Goal: Check status: Check status

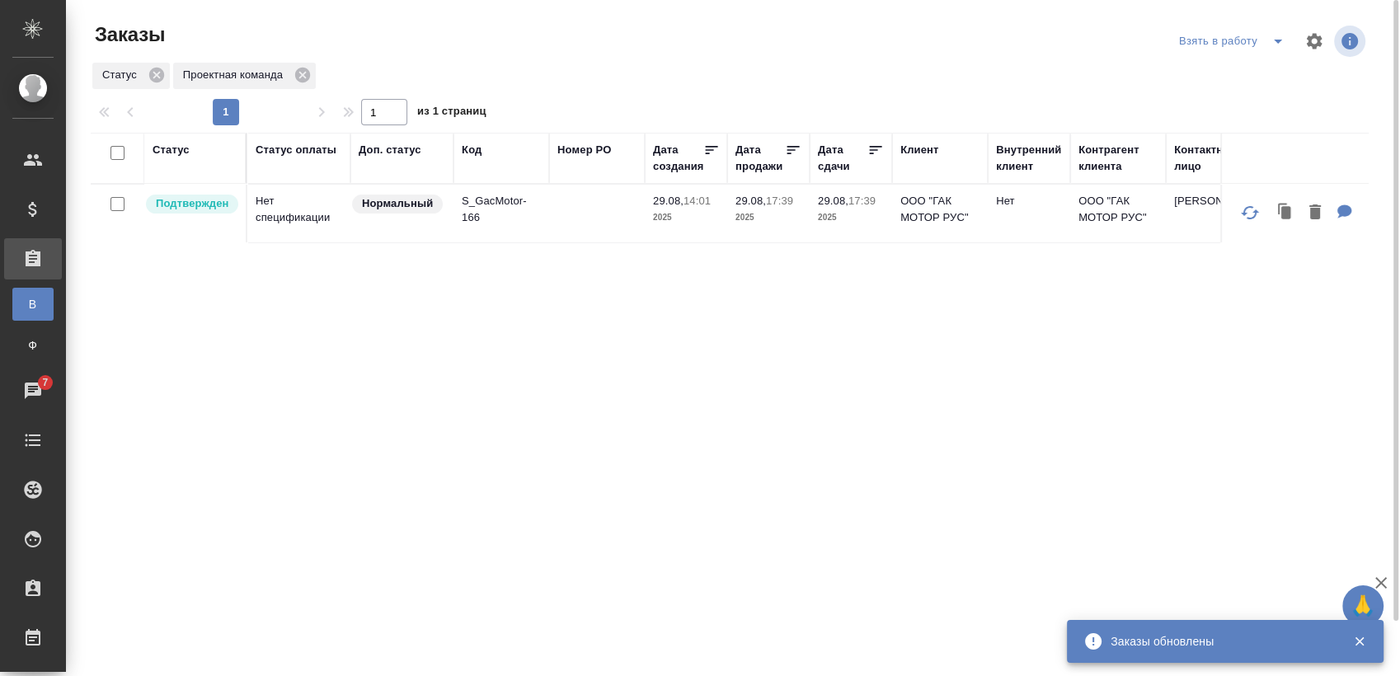
click at [1273, 45] on icon "split button" at bounding box center [1278, 41] width 20 height 20
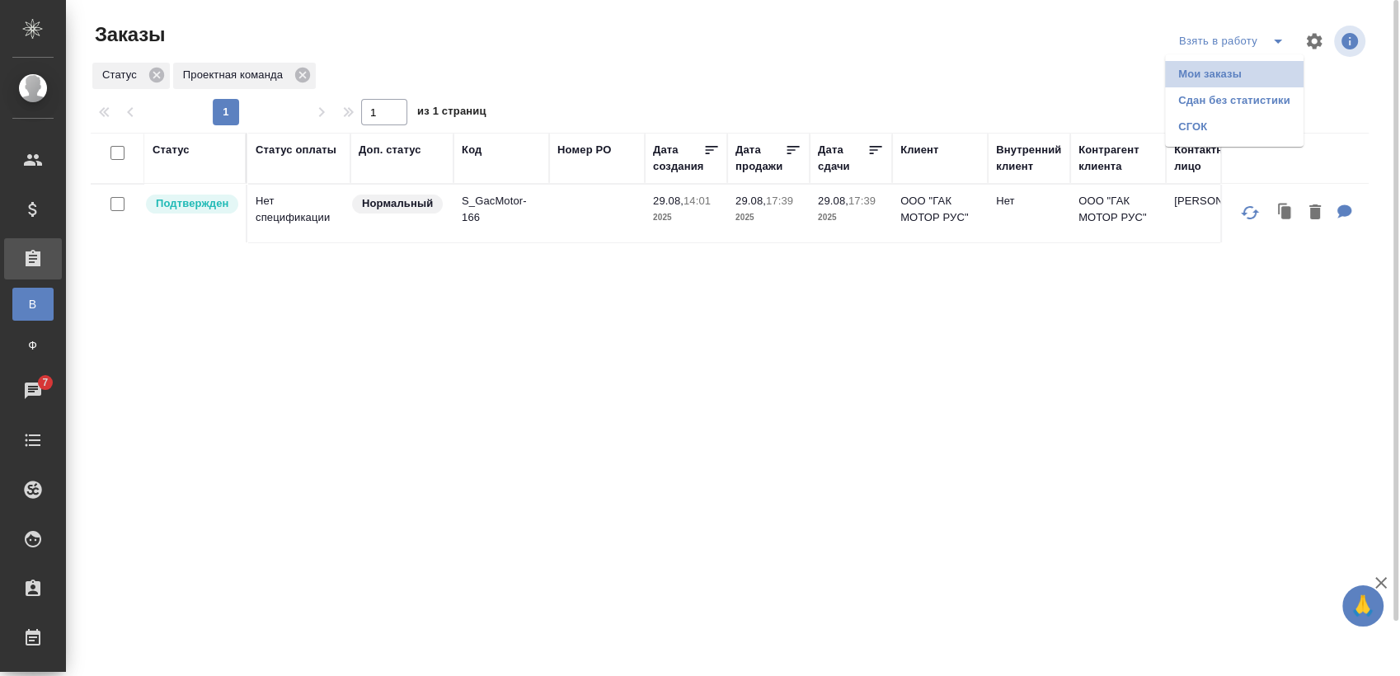
click at [1234, 69] on li "Мои заказы" at bounding box center [1234, 74] width 138 height 26
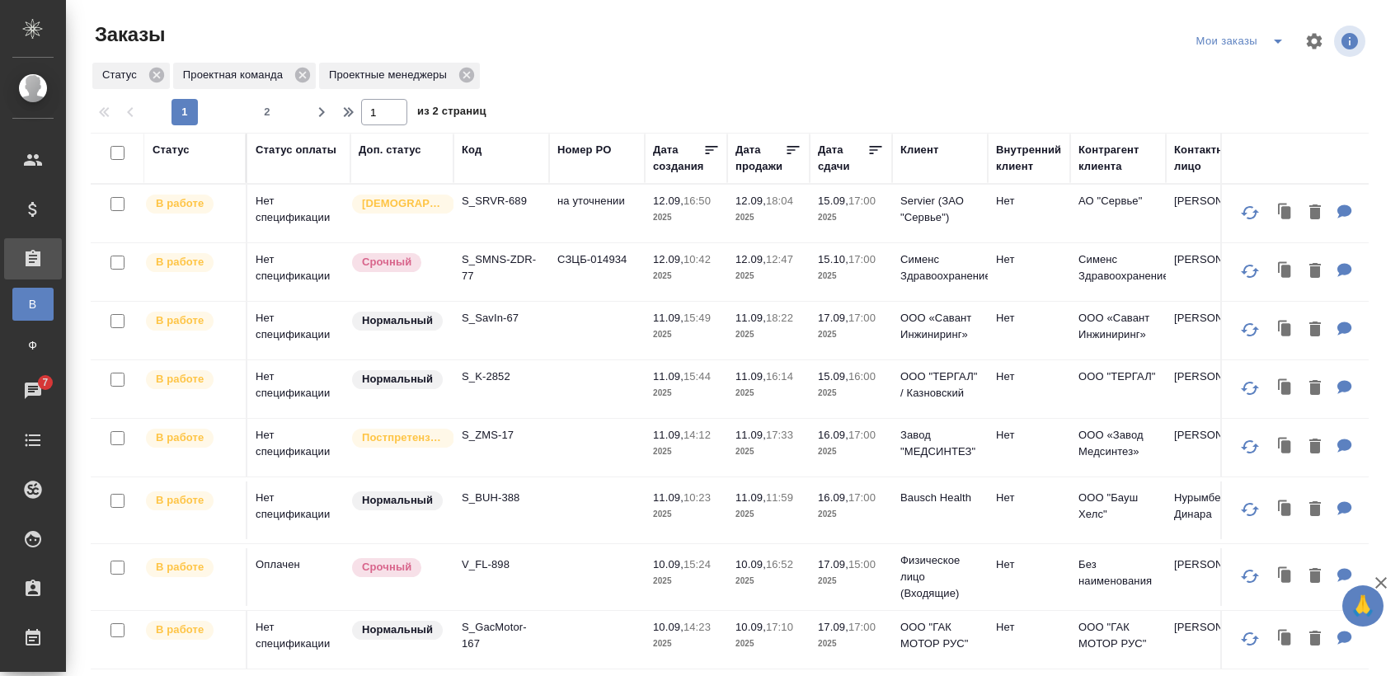
click at [492, 378] on p "S_K-2852" at bounding box center [501, 376] width 79 height 16
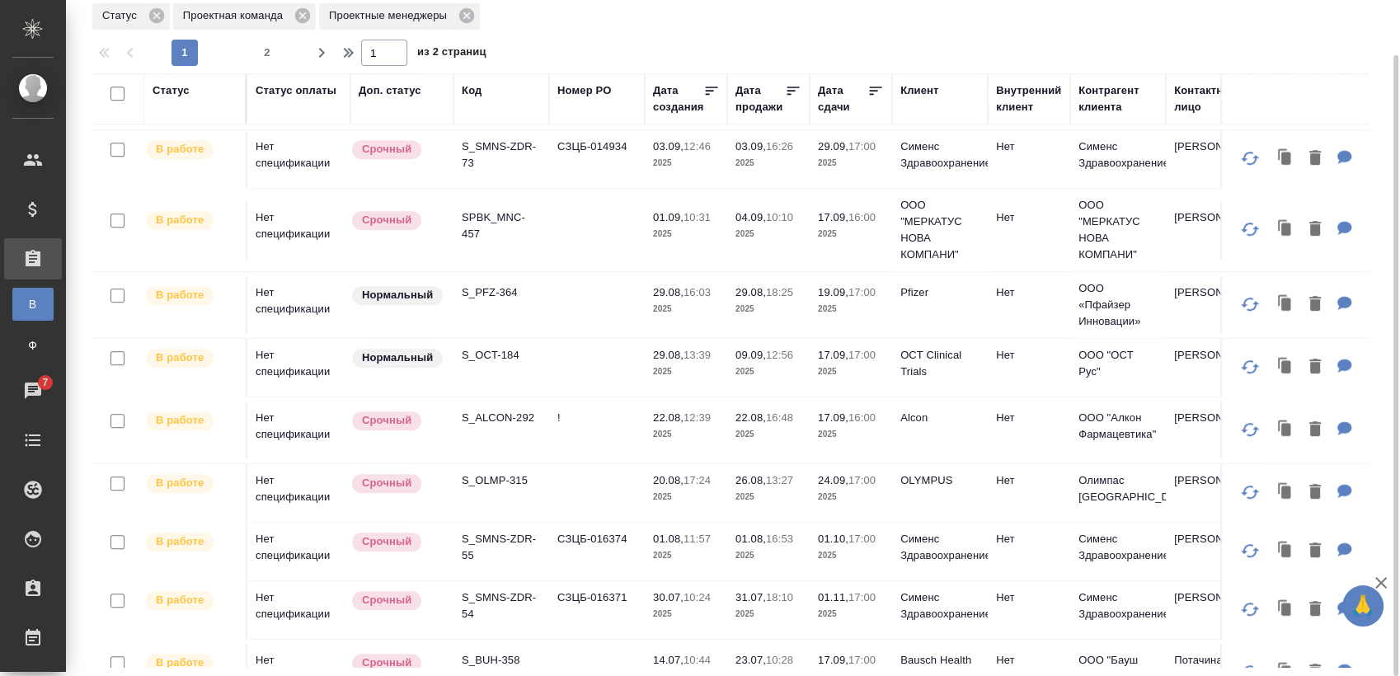
scroll to position [1130, 0]
click at [504, 346] on p "S_OCT-184" at bounding box center [501, 354] width 79 height 16
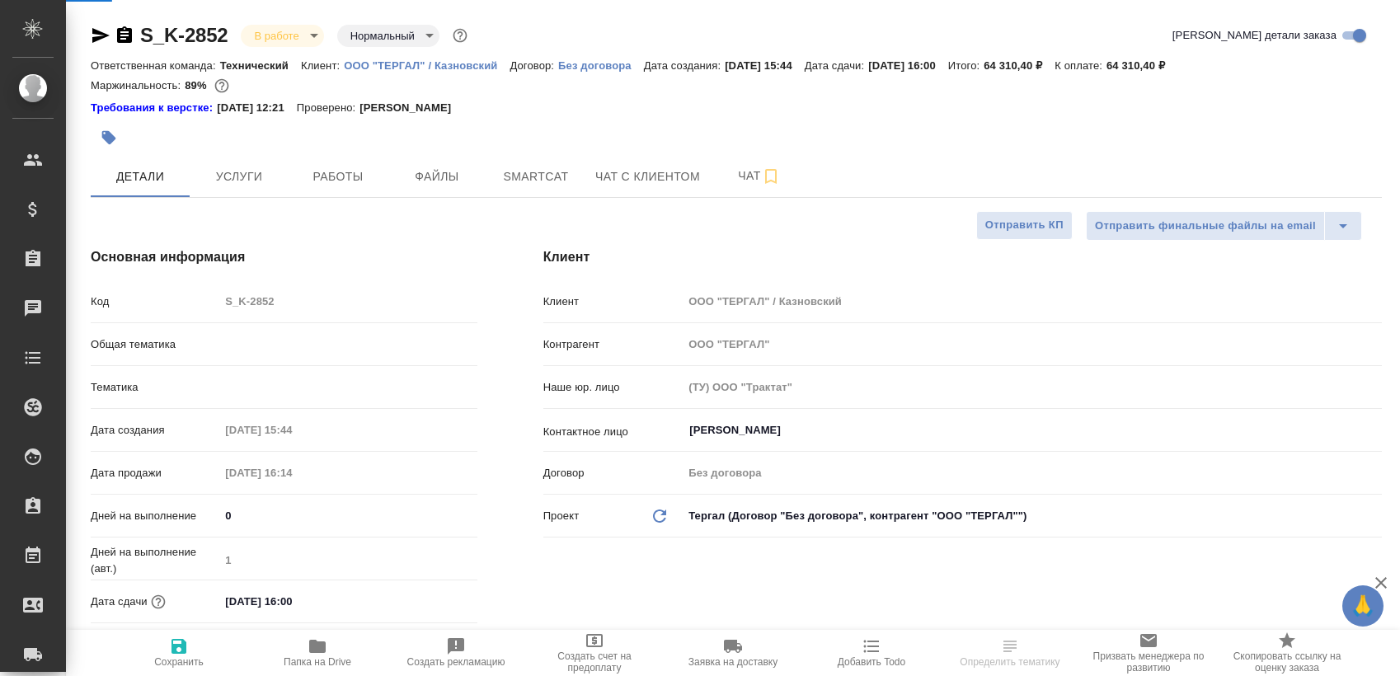
select select "RU"
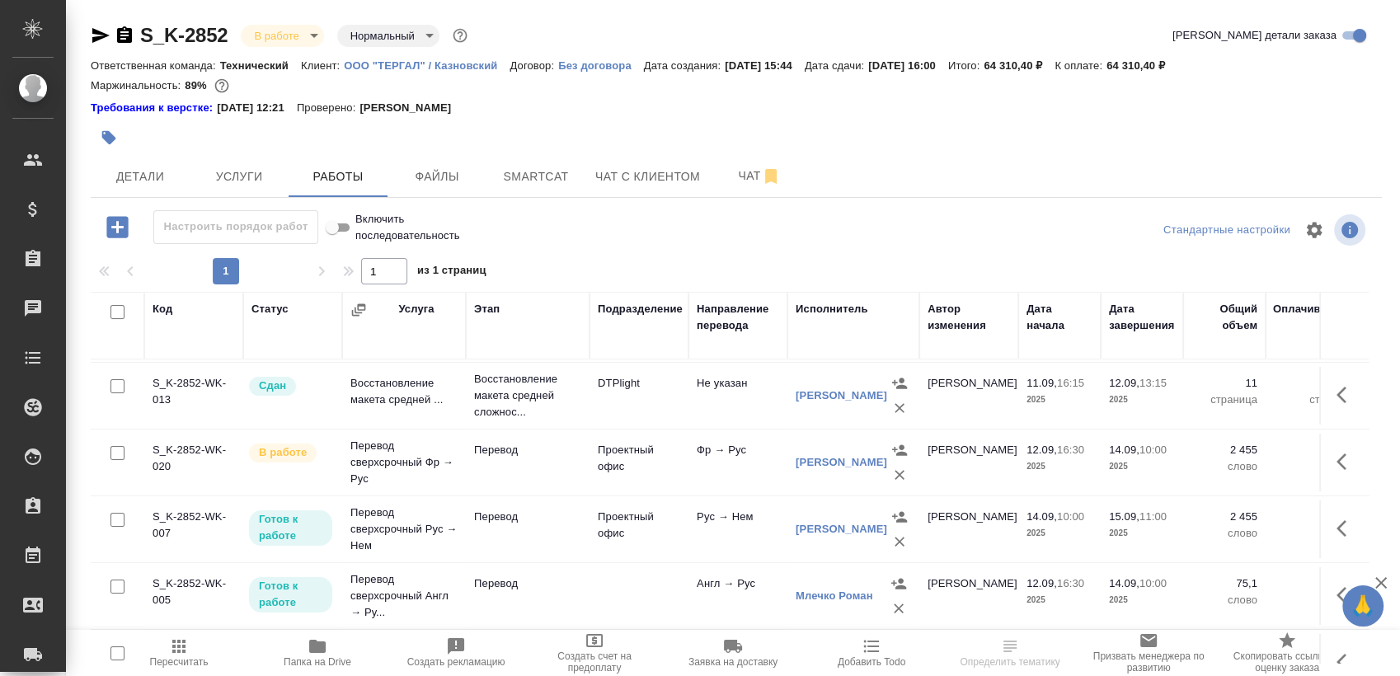
scroll to position [152, 0]
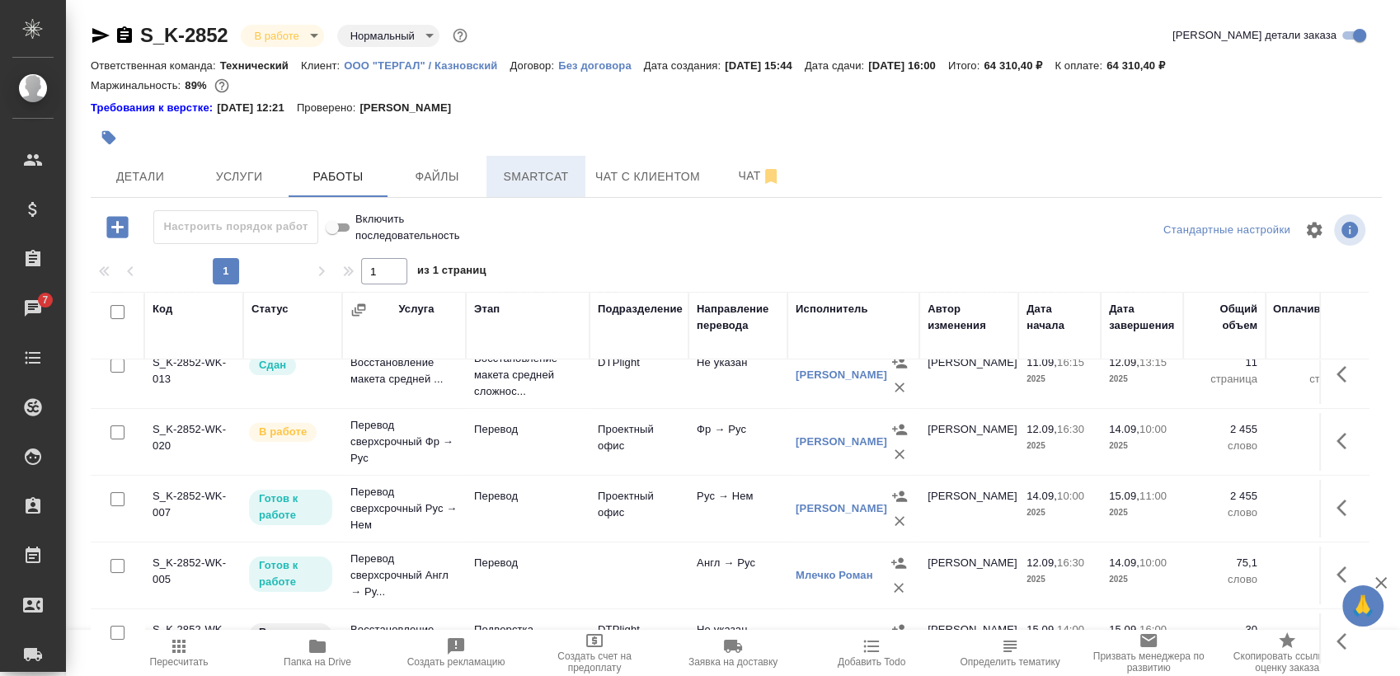
click at [542, 187] on button "Smartcat" at bounding box center [535, 176] width 99 height 41
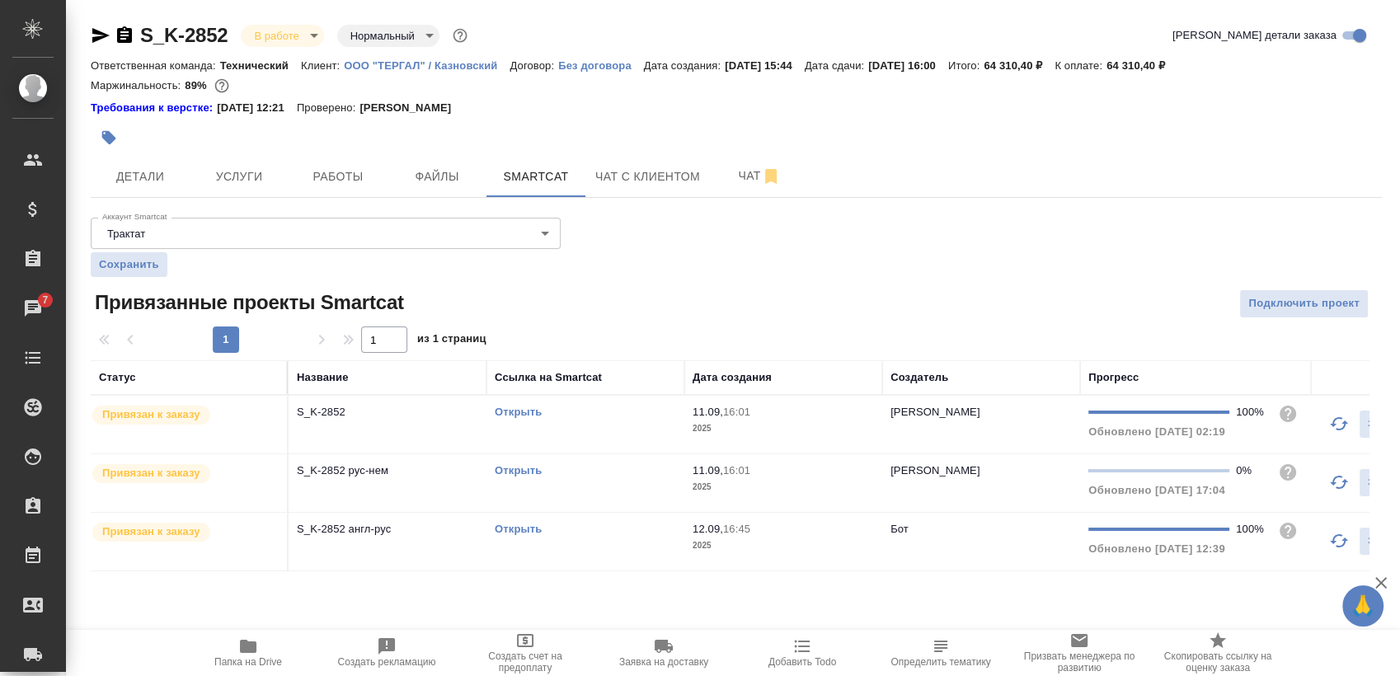
click at [526, 407] on link "Открыть" at bounding box center [518, 412] width 47 height 12
click at [528, 407] on link "Открыть" at bounding box center [518, 412] width 47 height 12
click at [519, 531] on link "Открыть" at bounding box center [518, 529] width 47 height 12
click at [126, 32] on icon "button" at bounding box center [125, 36] width 20 height 20
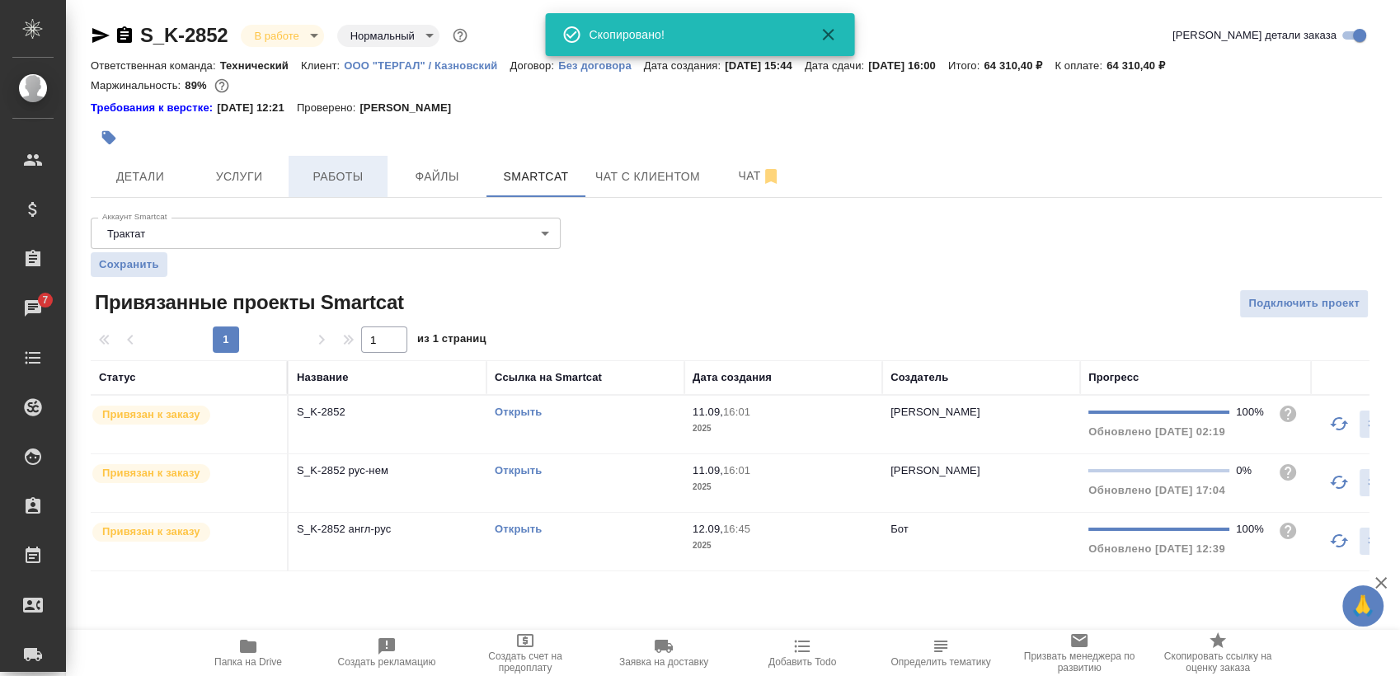
click at [339, 165] on button "Работы" at bounding box center [338, 176] width 99 height 41
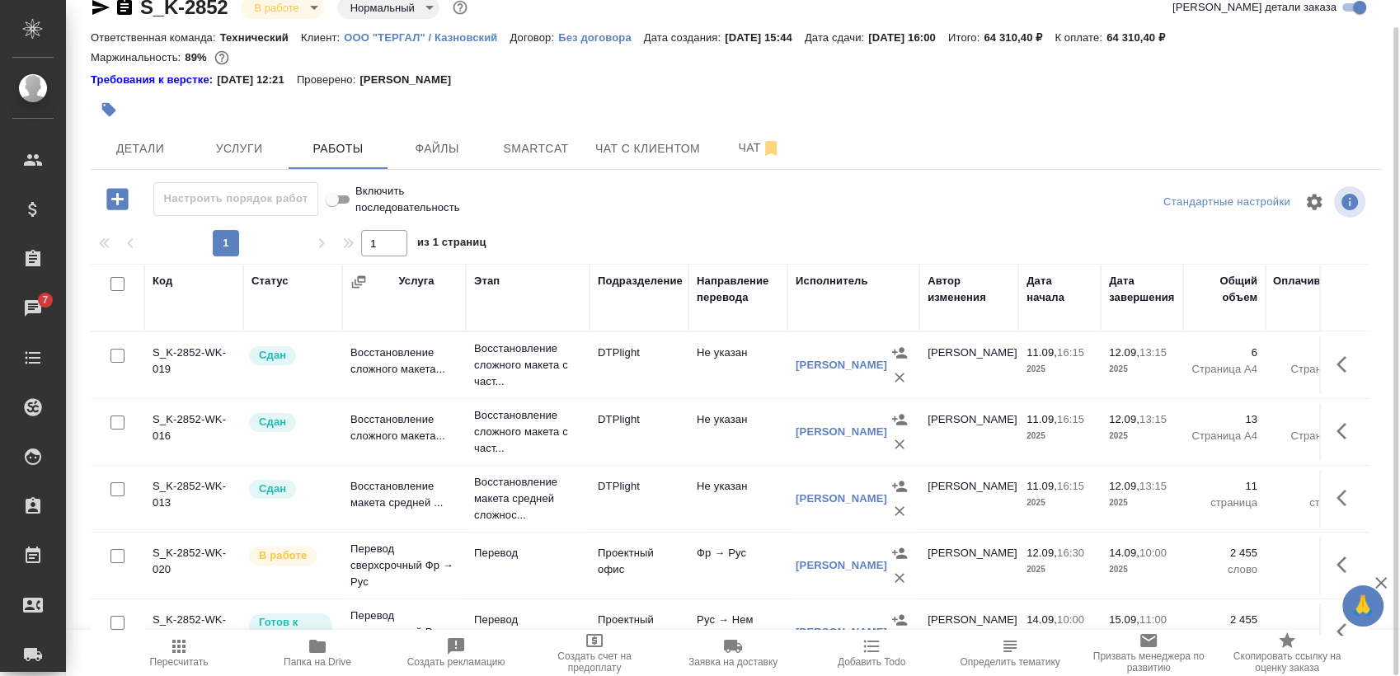
scroll to position [73, 0]
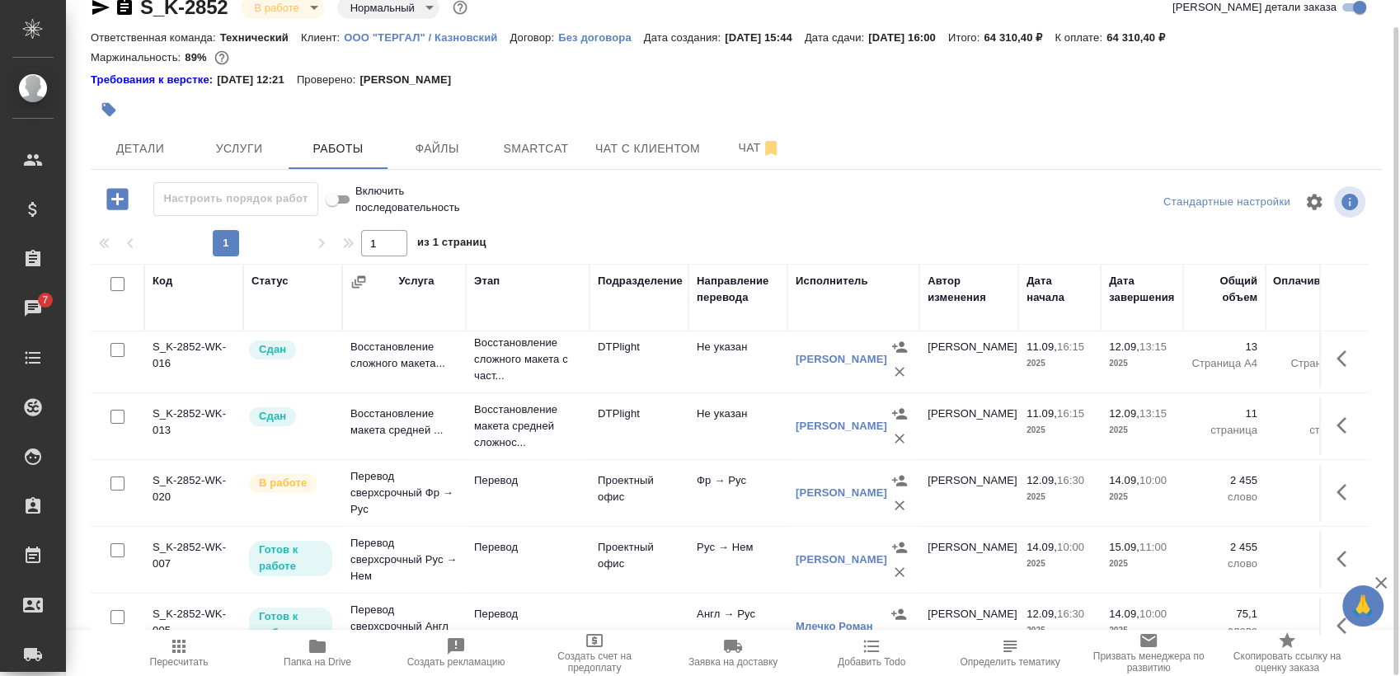
click at [798, 568] on div "Чикиндина-Котович Екатерина Александровна" at bounding box center [842, 560] width 92 height 16
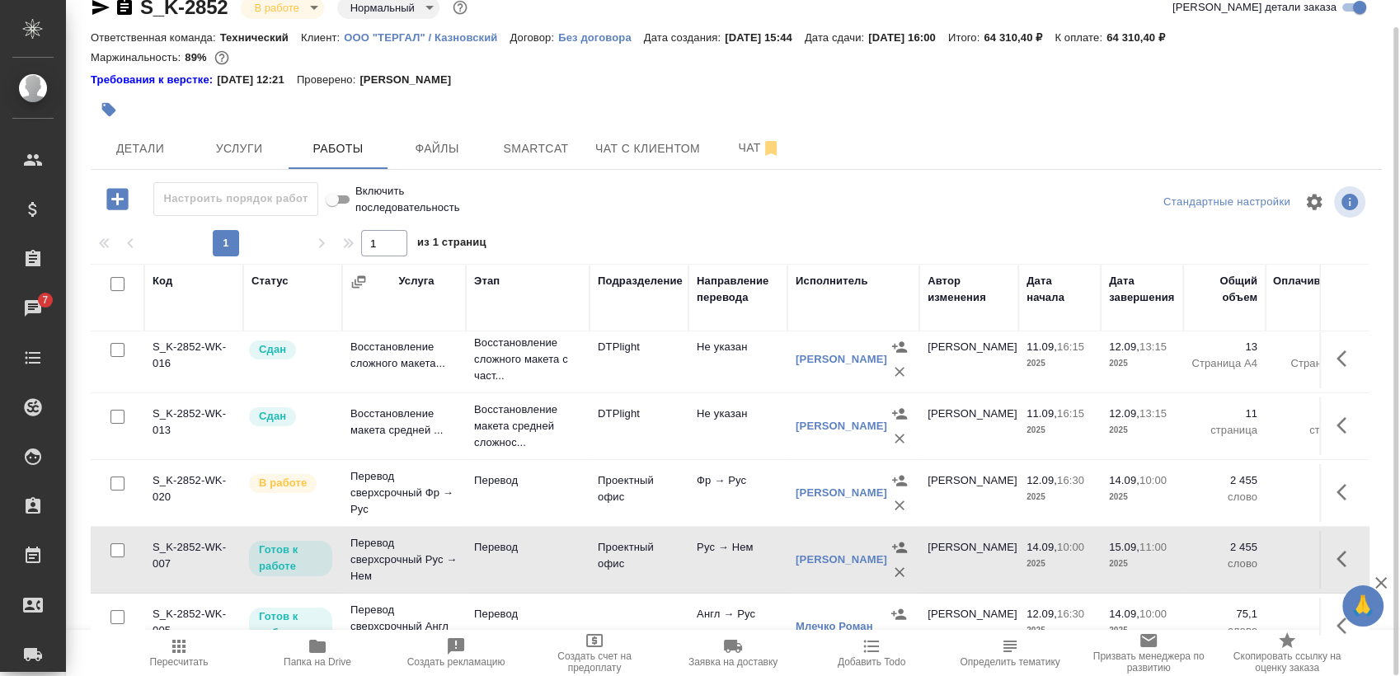
click at [814, 568] on div "Чикиндина-Котович Екатерина Александровна" at bounding box center [842, 560] width 92 height 16
click at [822, 566] on link "Чикиндина-Котович Екатерина Александровна" at bounding box center [842, 559] width 92 height 12
click at [535, 157] on span "Smartcat" at bounding box center [535, 148] width 79 height 21
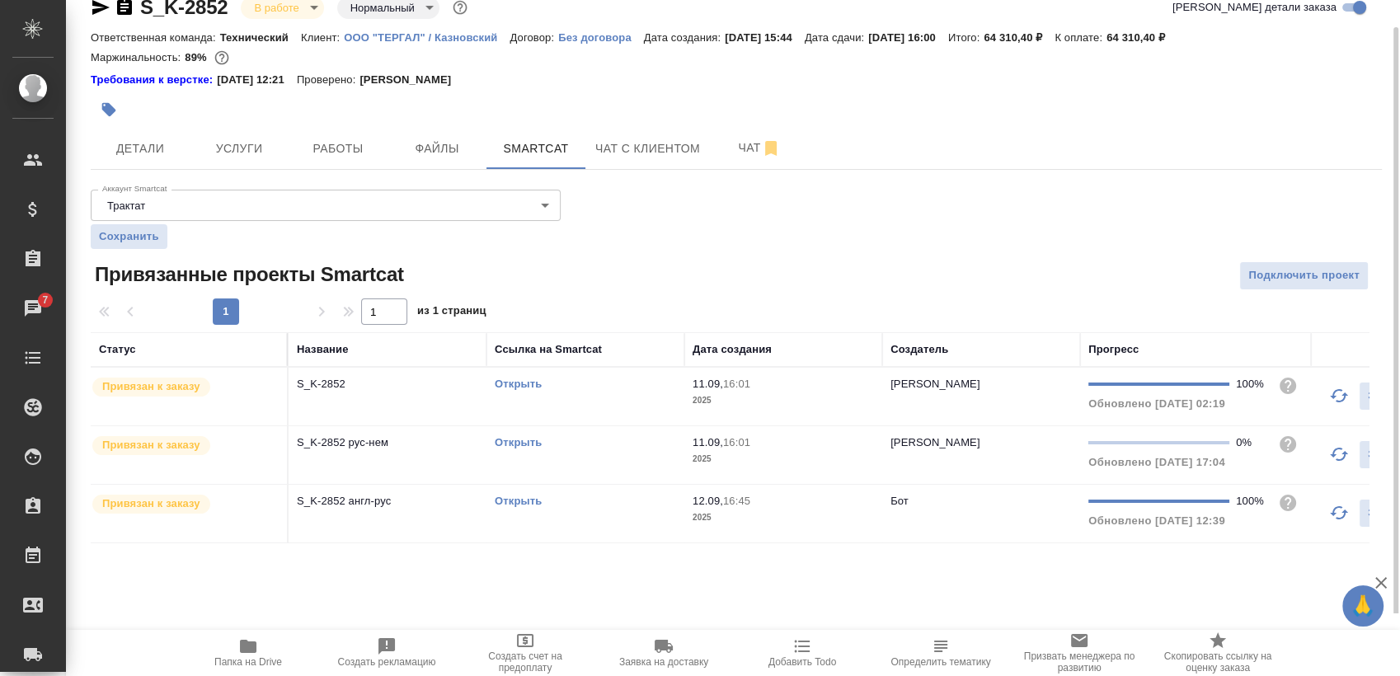
click at [522, 438] on link "Открыть" at bounding box center [518, 442] width 47 height 12
click at [363, 149] on span "Работы" at bounding box center [337, 148] width 79 height 21
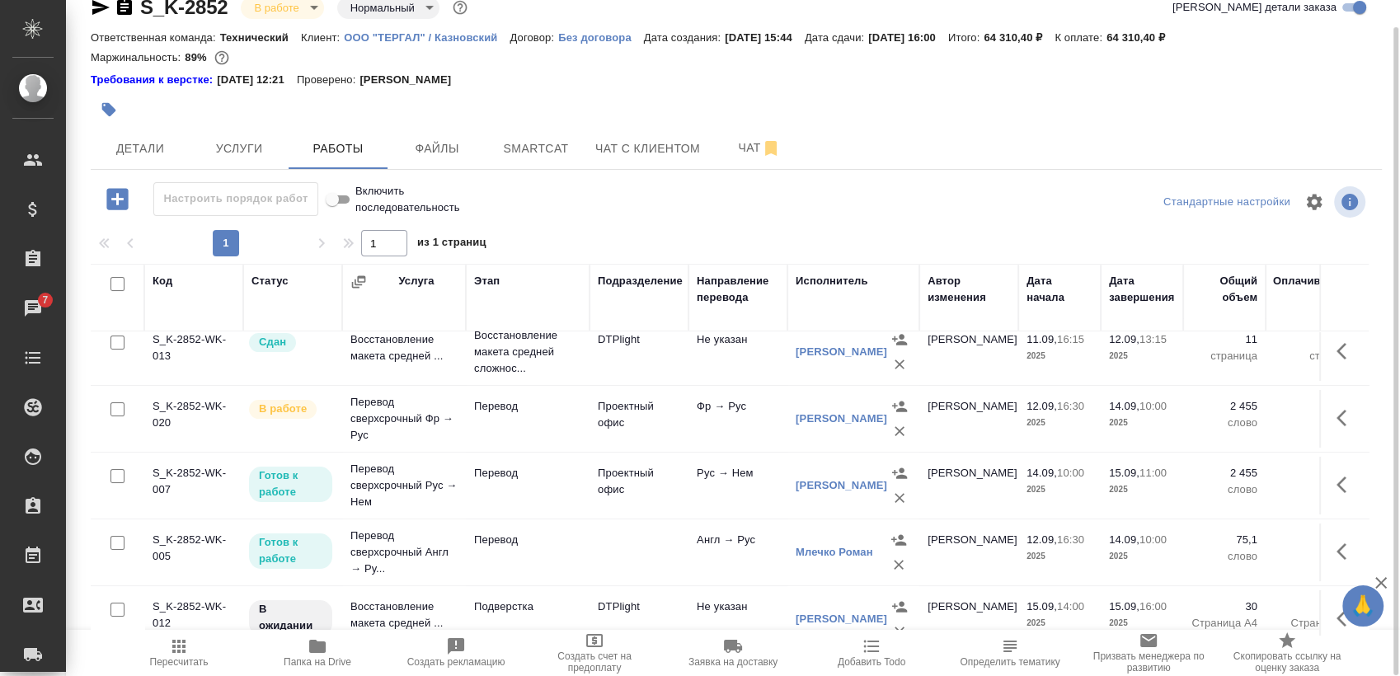
scroll to position [194, 0]
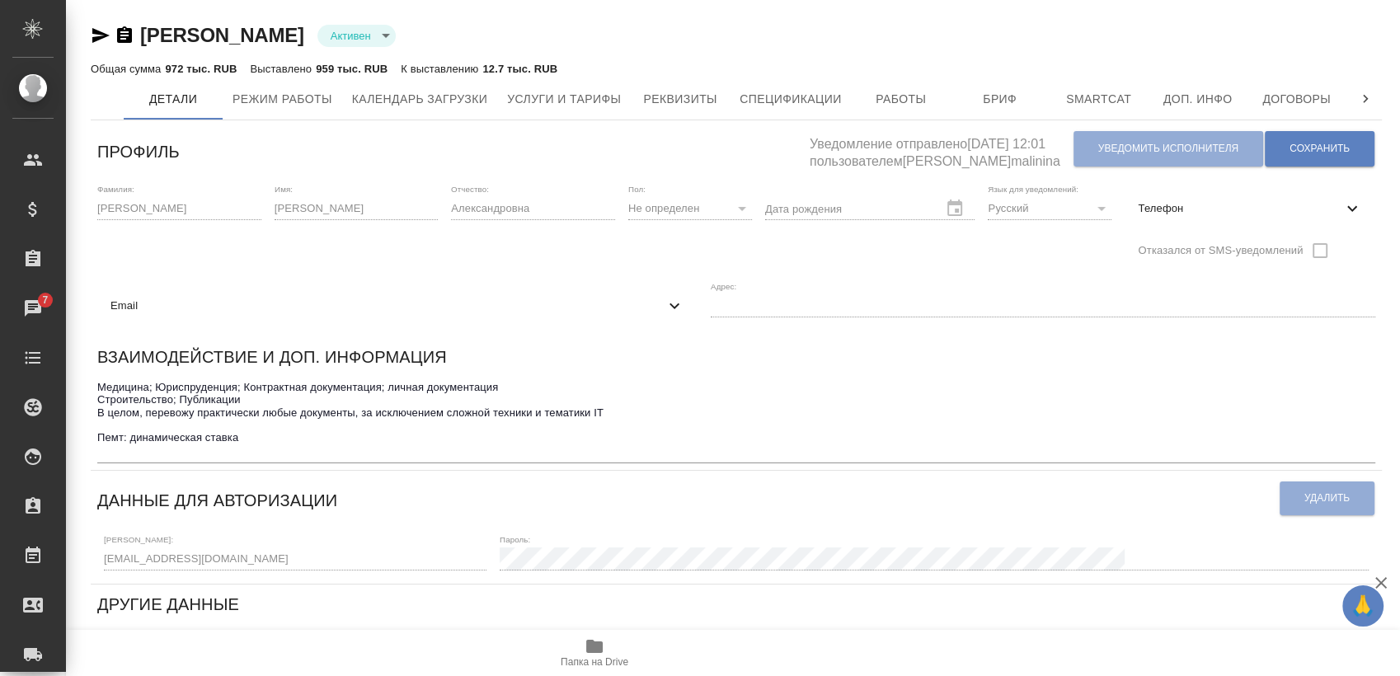
click at [664, 298] on span "Email" at bounding box center [387, 306] width 554 height 16
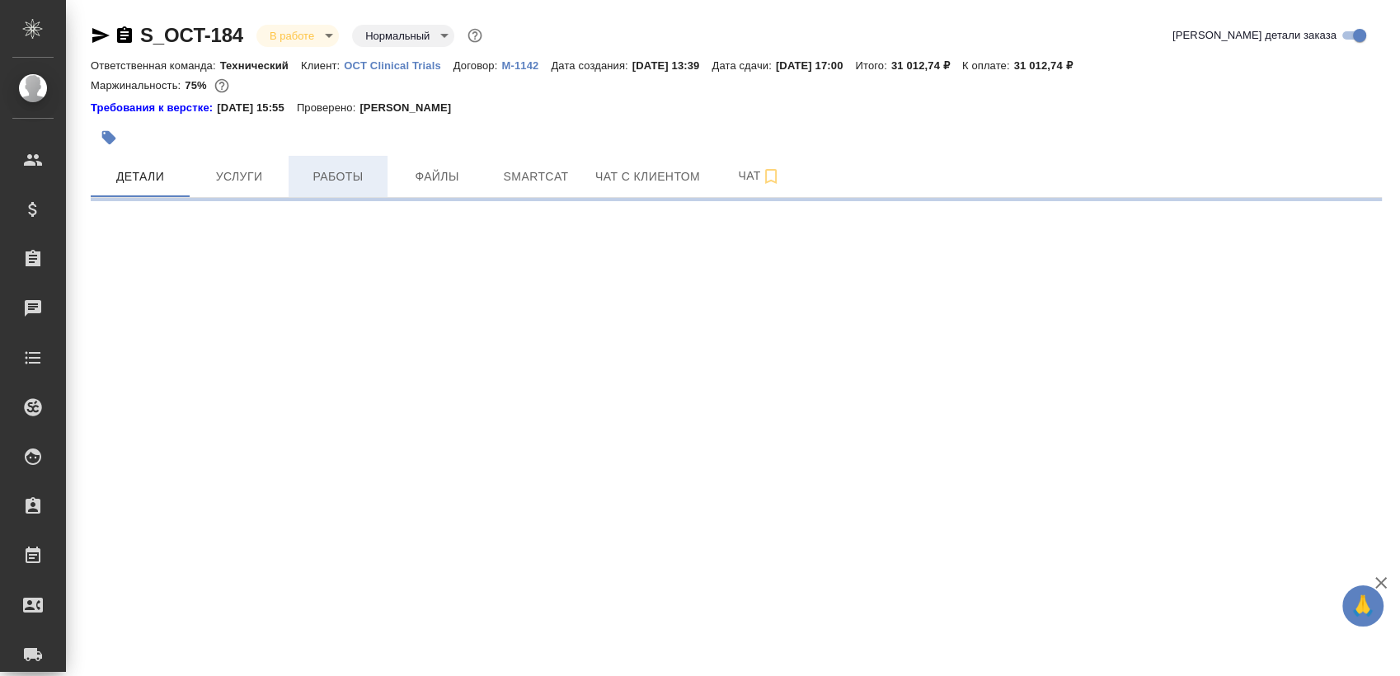
click at [336, 182] on span "Работы" at bounding box center [337, 177] width 79 height 21
select select "RU"
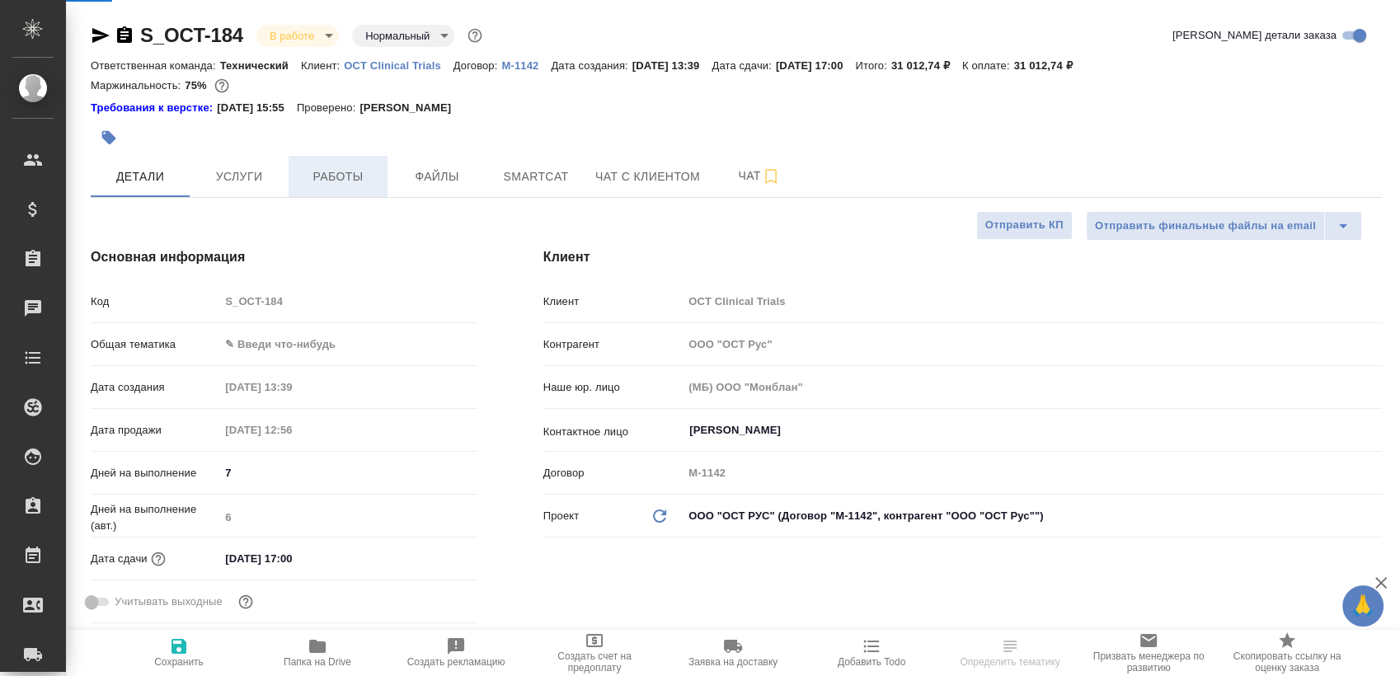
type textarea "x"
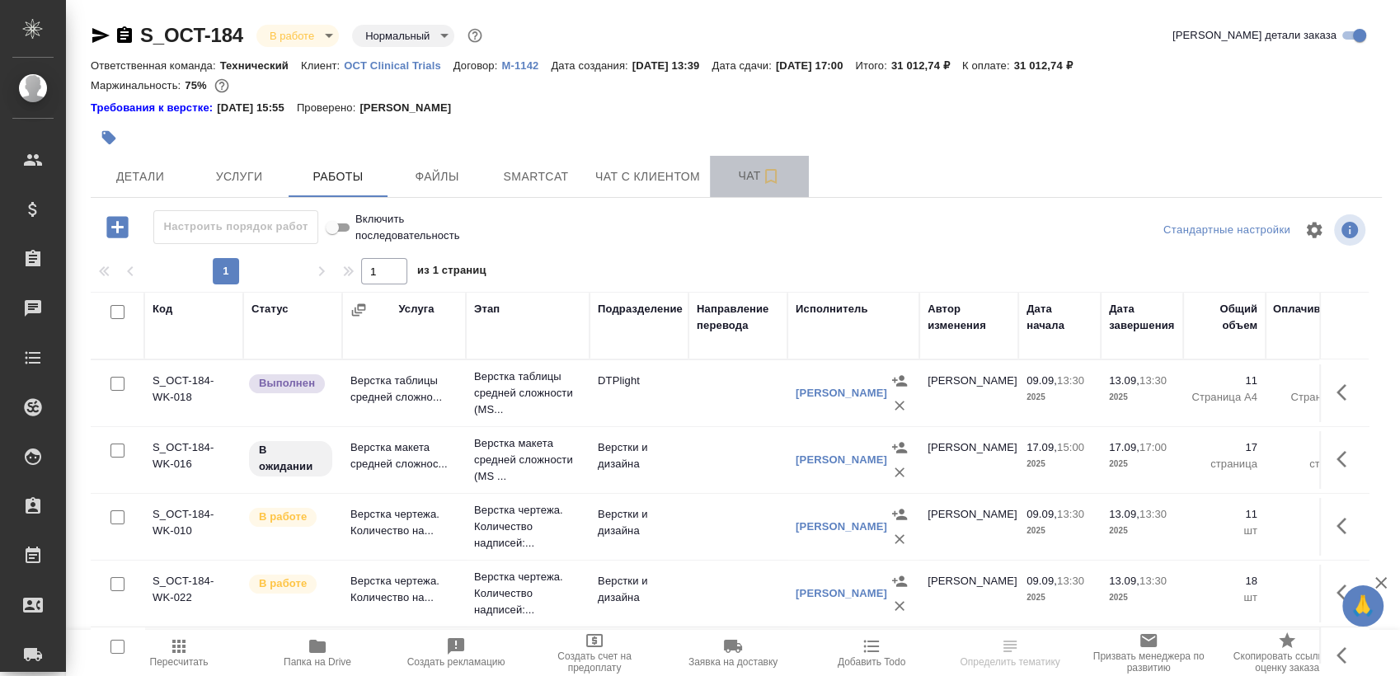
click at [736, 184] on span "Чат" at bounding box center [759, 176] width 79 height 21
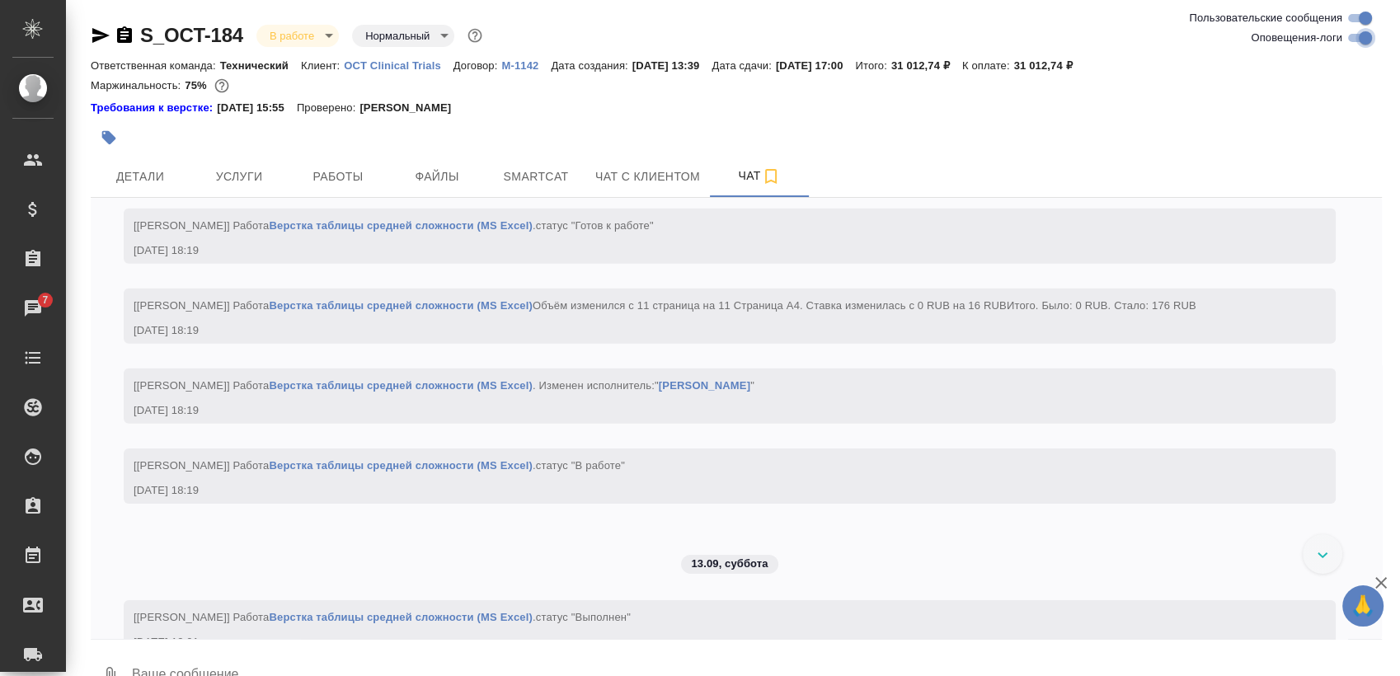
scroll to position [5414, 0]
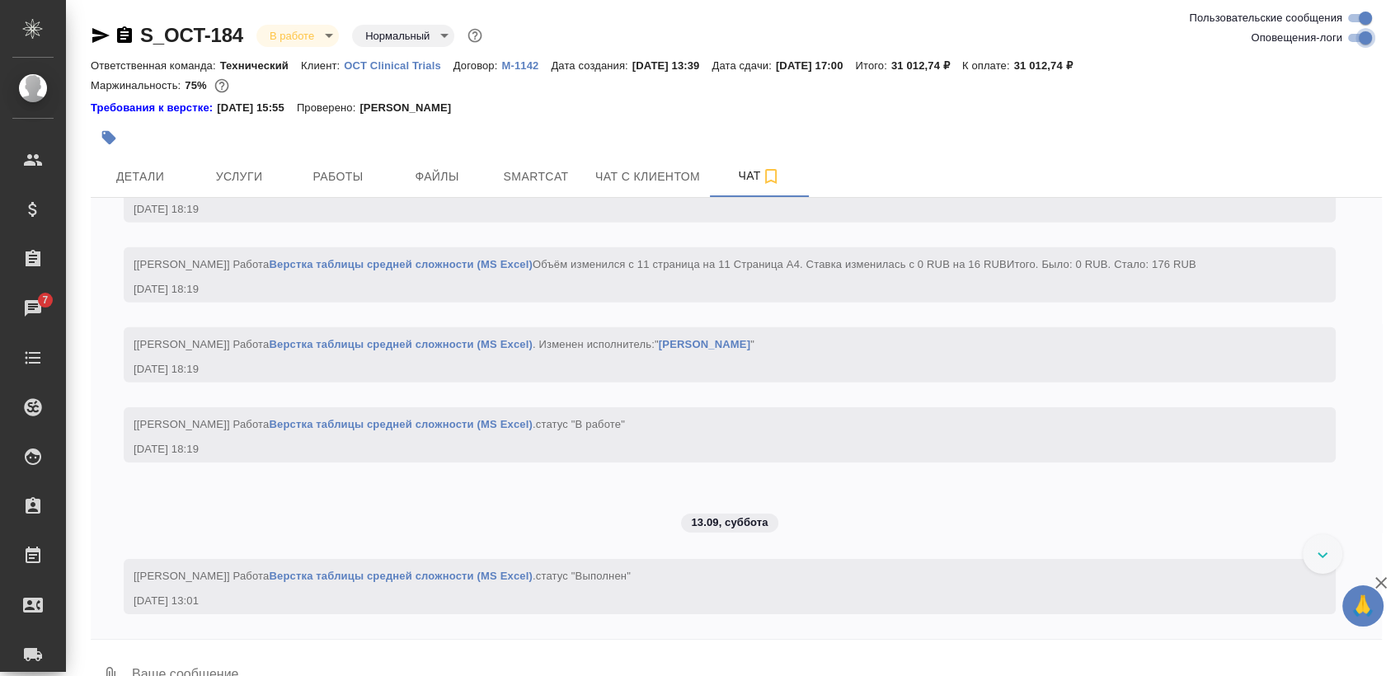
click at [1357, 31] on input "Оповещения-логи" at bounding box center [1364, 38] width 59 height 20
checkbox input "false"
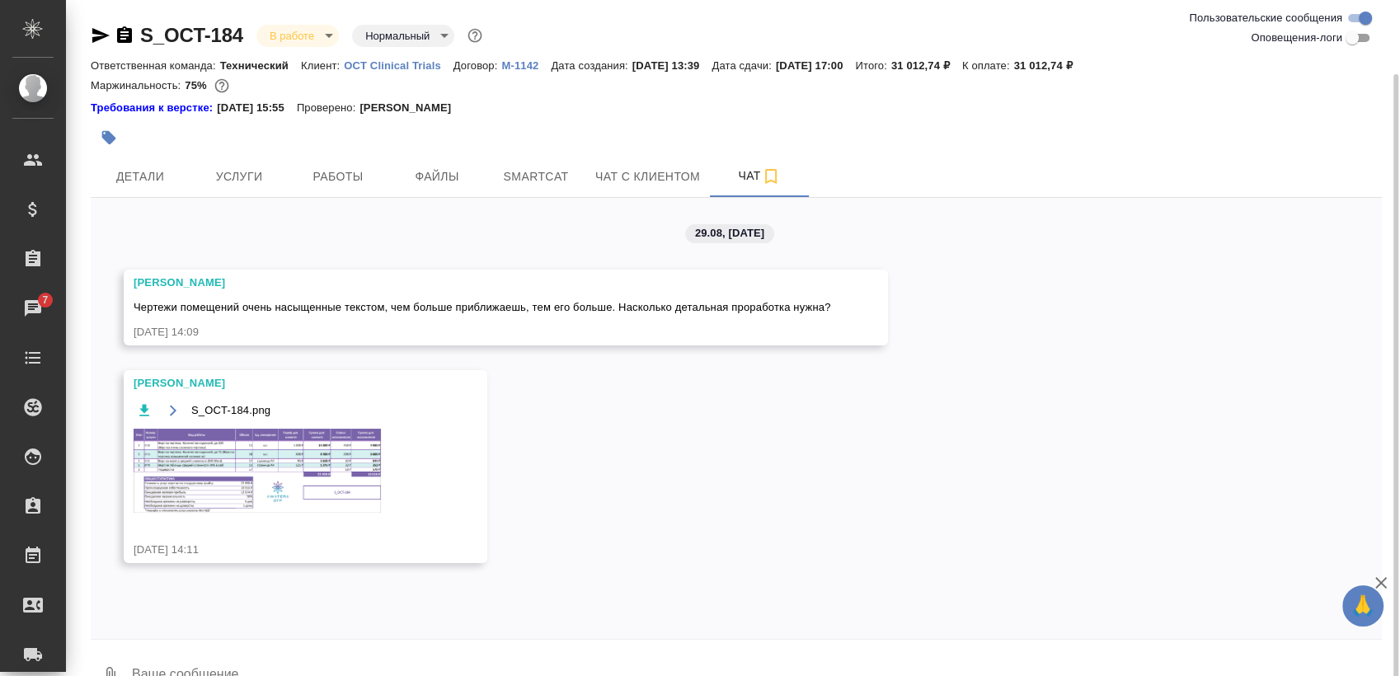
scroll to position [38, 0]
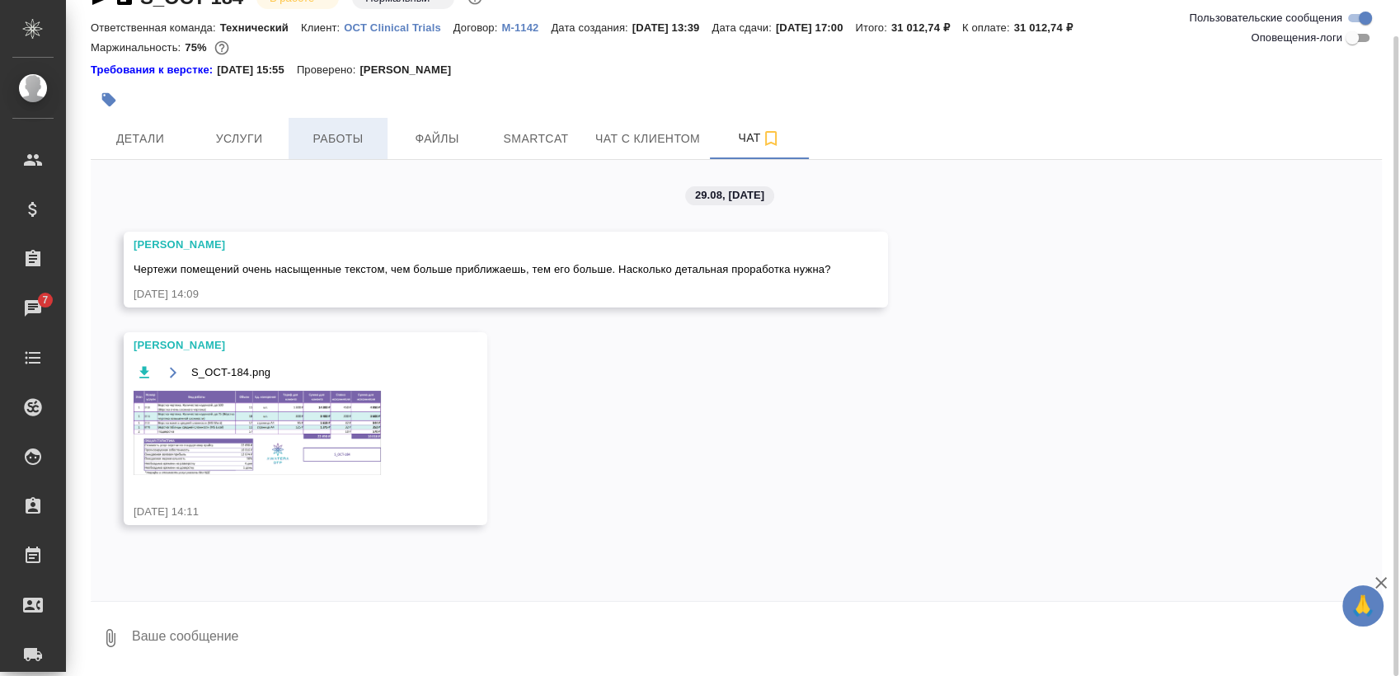
click at [330, 122] on button "Работы" at bounding box center [338, 138] width 99 height 41
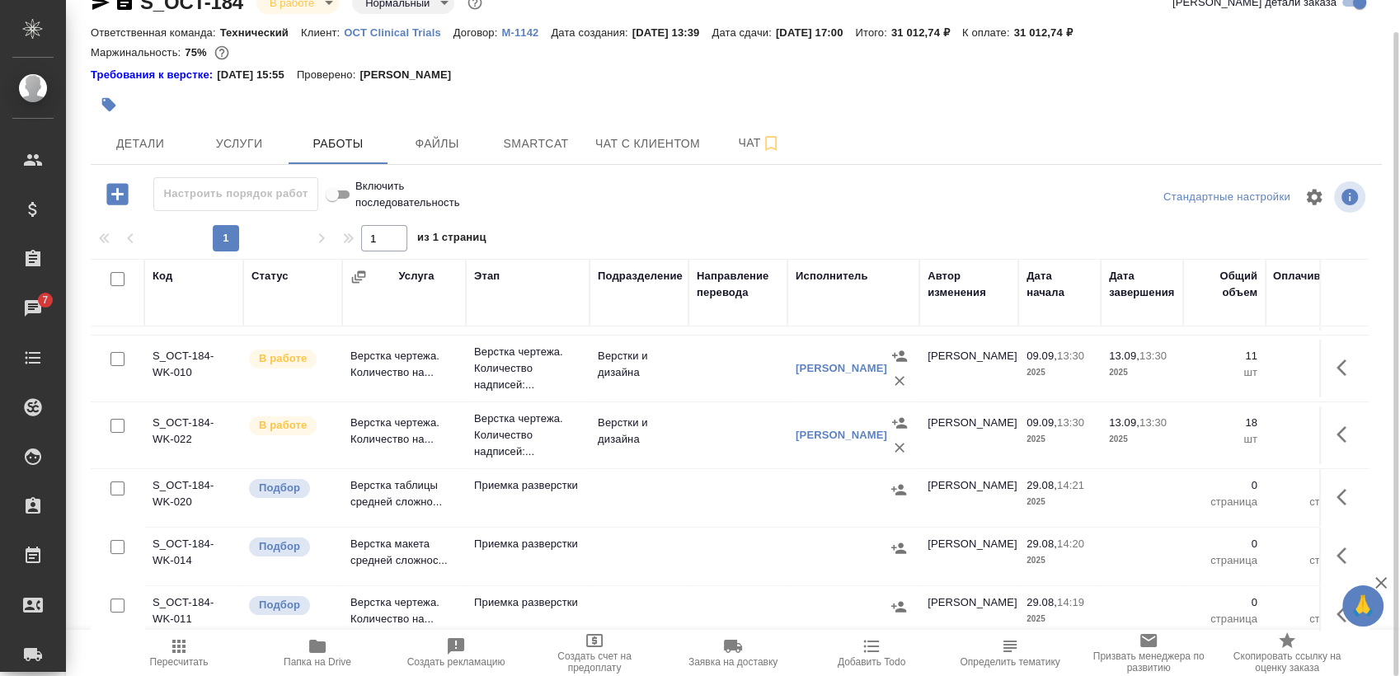
scroll to position [160, 0]
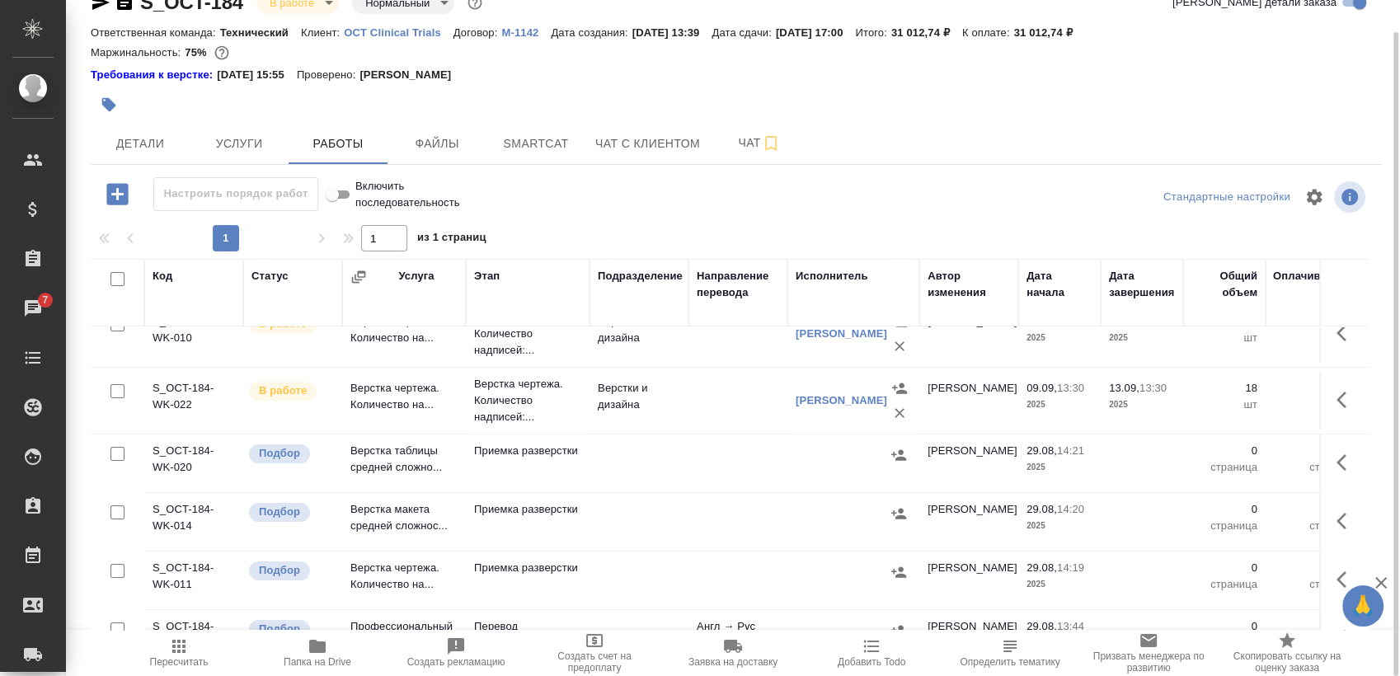
click at [317, 663] on span "Папка на Drive" at bounding box center [318, 662] width 68 height 12
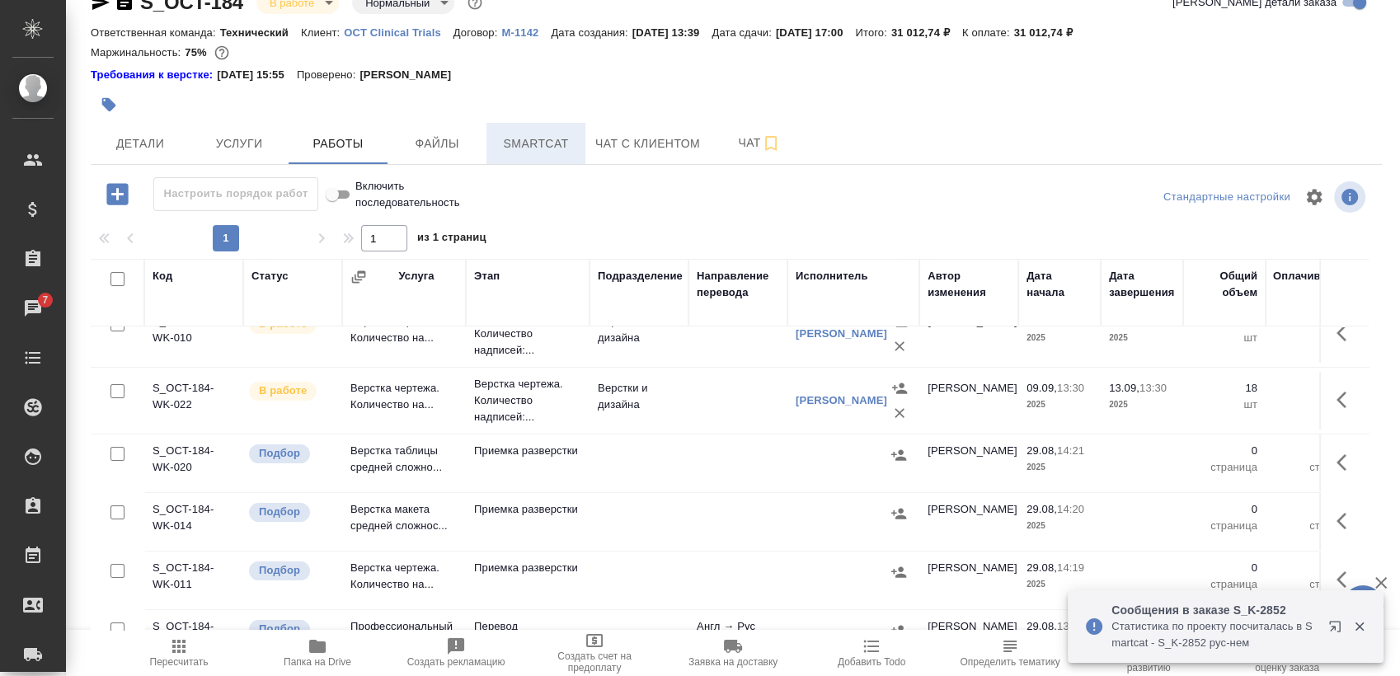
click at [541, 151] on span "Smartcat" at bounding box center [535, 144] width 79 height 21
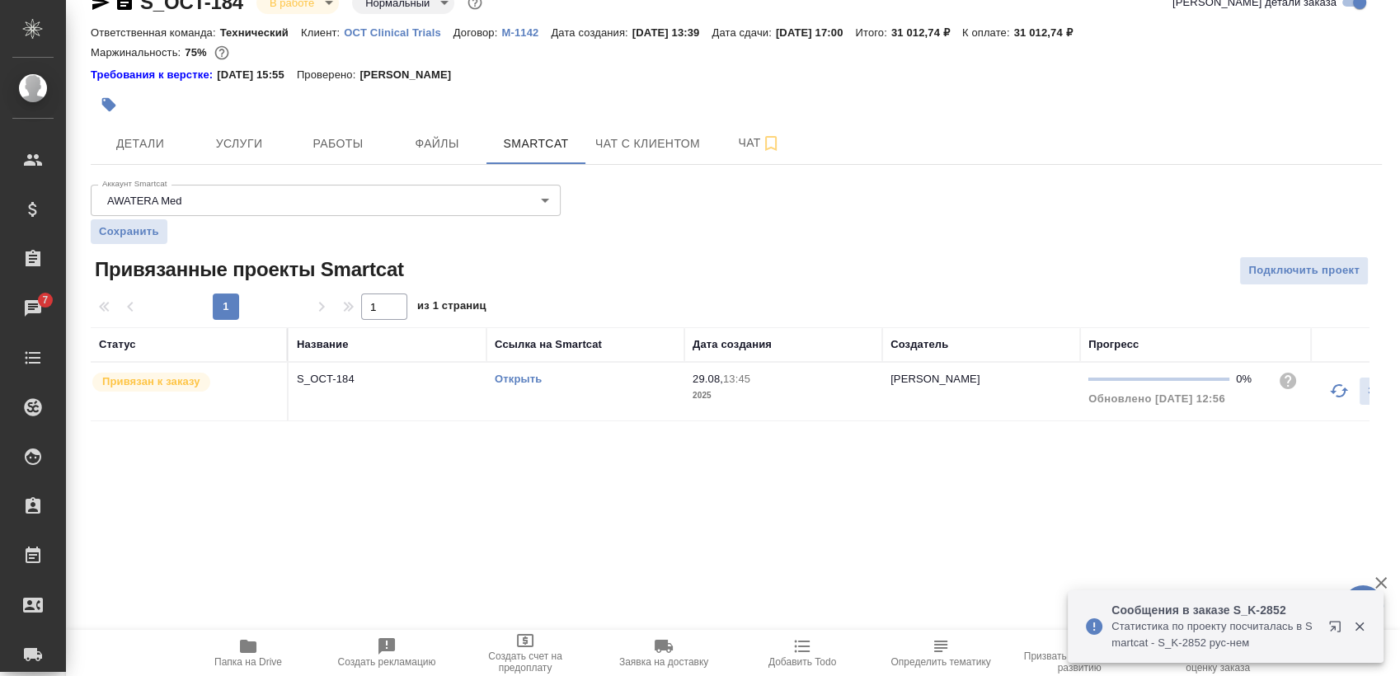
click at [518, 379] on link "Открыть" at bounding box center [518, 379] width 47 height 12
click at [548, 377] on div "Открыть" at bounding box center [585, 379] width 181 height 16
click at [525, 379] on link "Открыть" at bounding box center [518, 379] width 47 height 12
